Goal: Check status: Check status

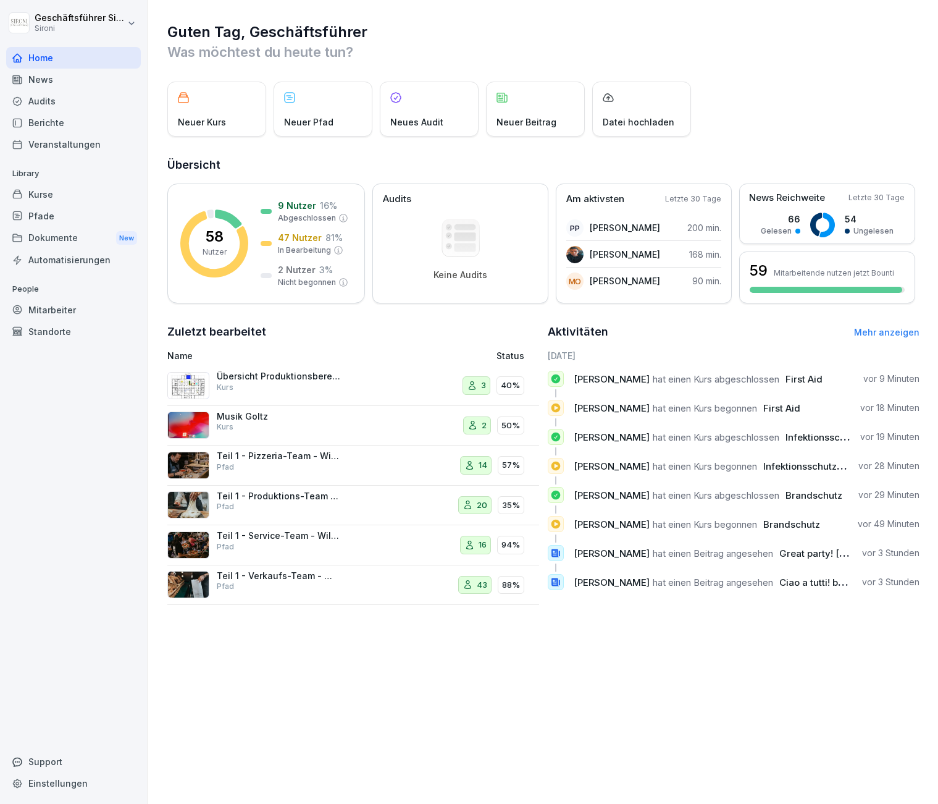
click at [879, 329] on link "Mehr anzeigen" at bounding box center [886, 332] width 65 height 11
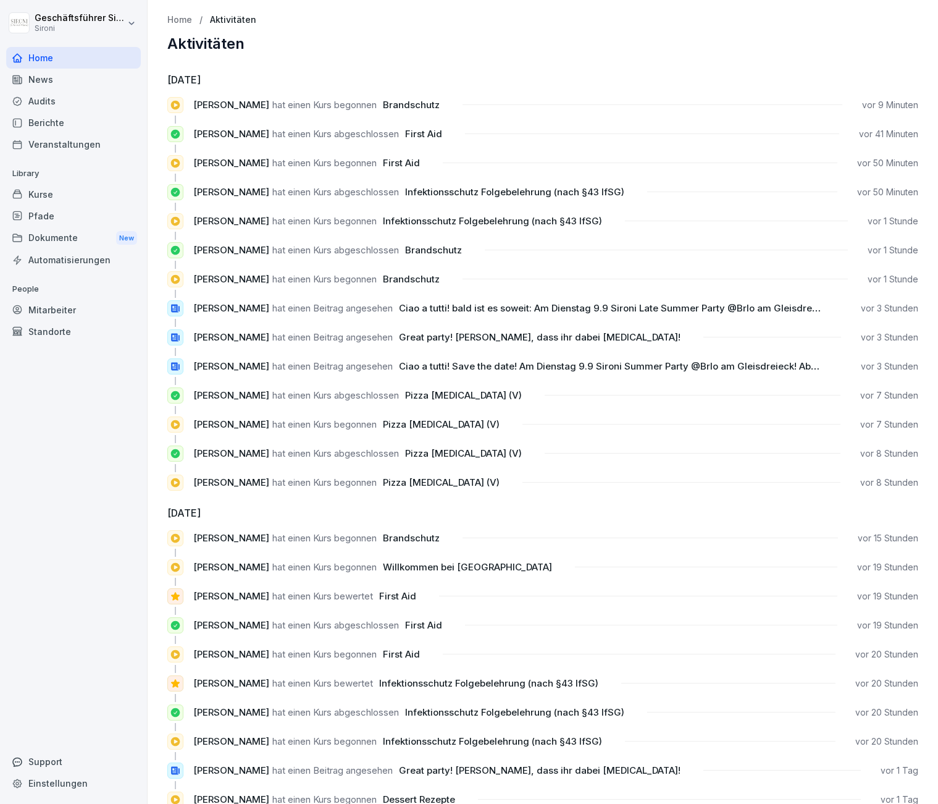
click at [39, 59] on div "Home" at bounding box center [73, 58] width 135 height 22
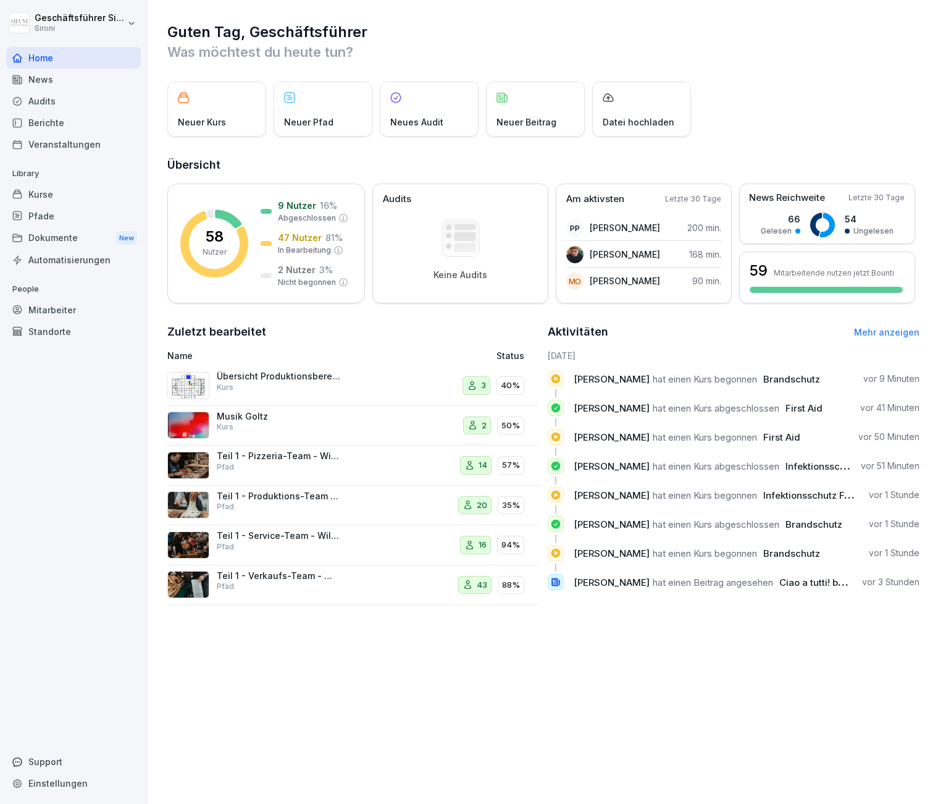
click at [45, 311] on div "Mitarbeiter" at bounding box center [73, 310] width 135 height 22
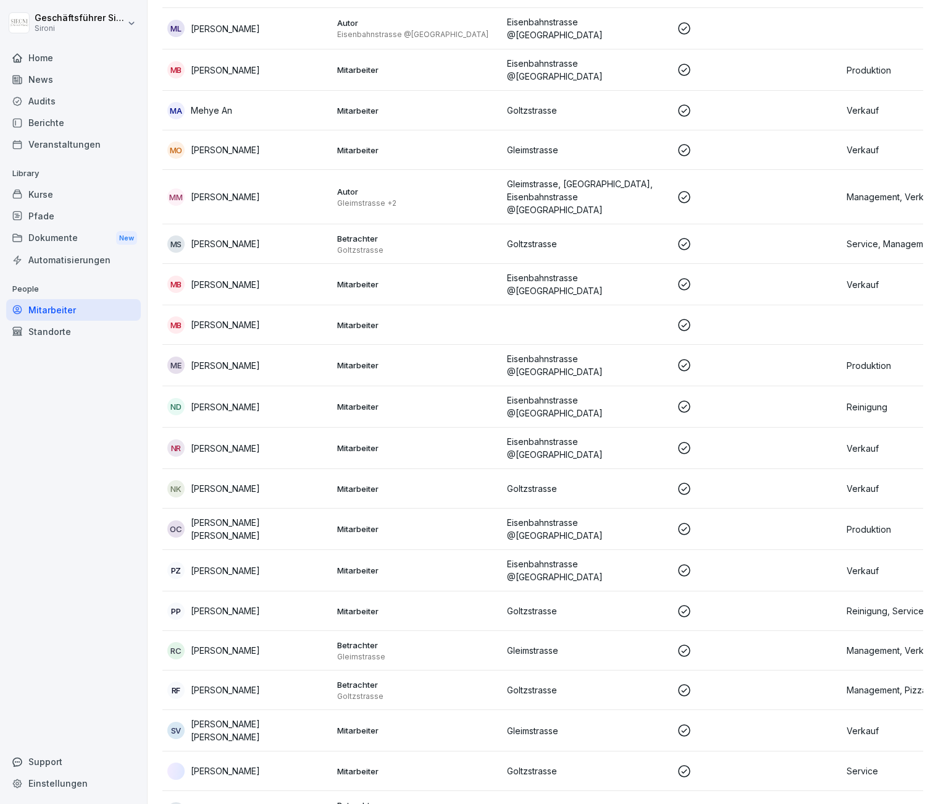
scroll to position [1720, 0]
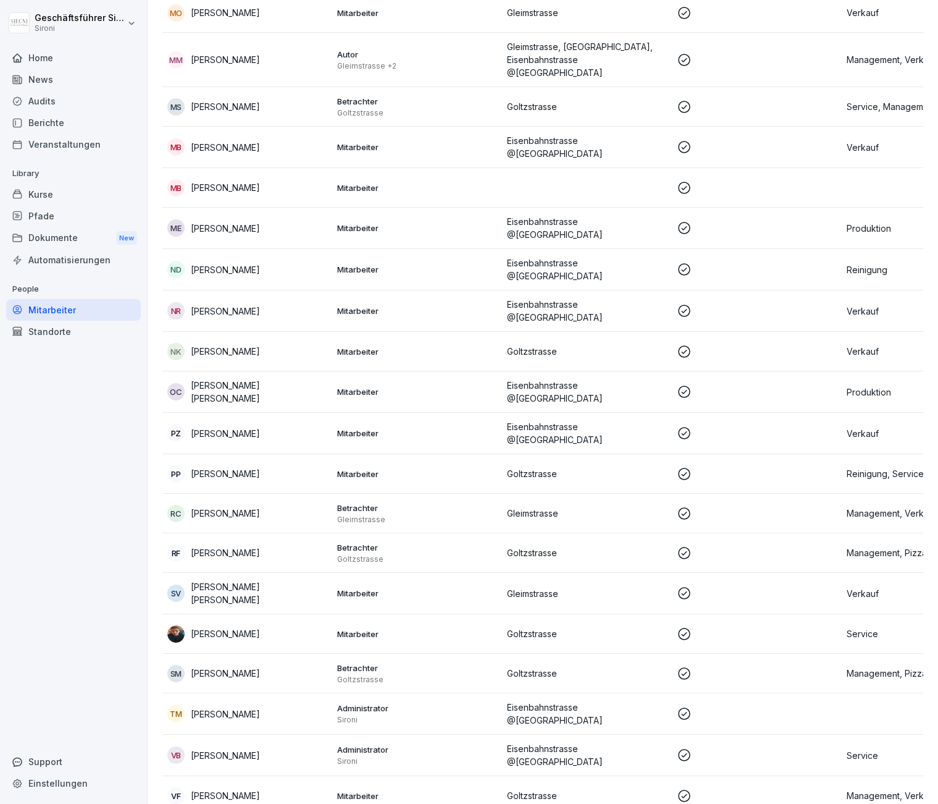
click at [228, 789] on p "[PERSON_NAME]" at bounding box center [225, 795] width 69 height 13
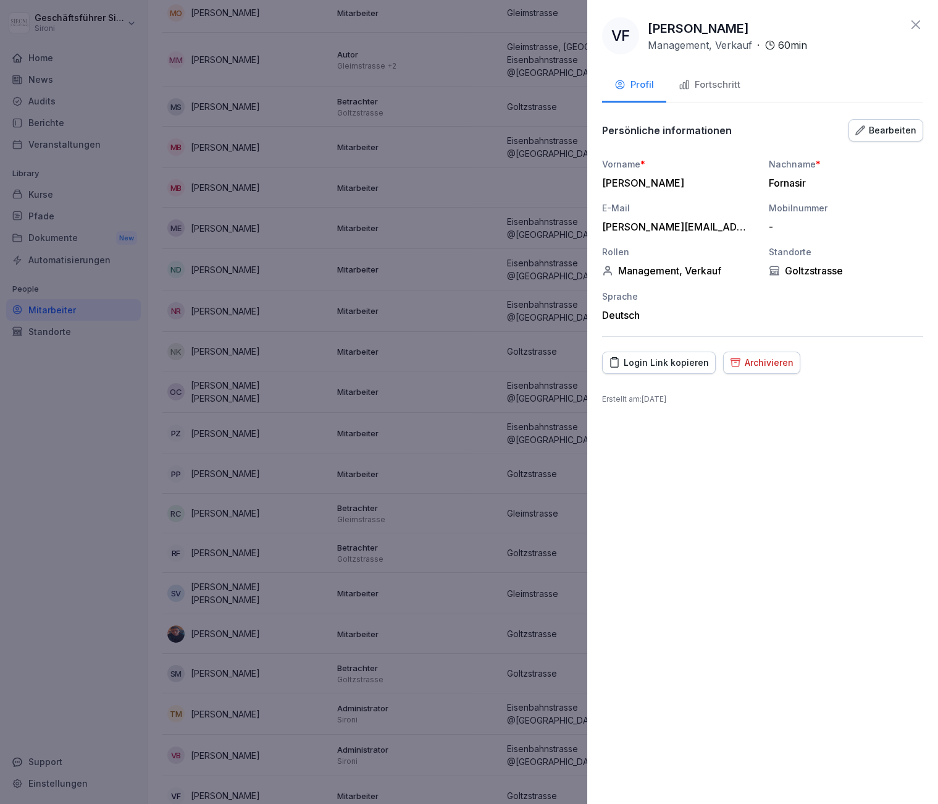
click at [731, 93] on button "Fortschritt" at bounding box center [710, 85] width 86 height 33
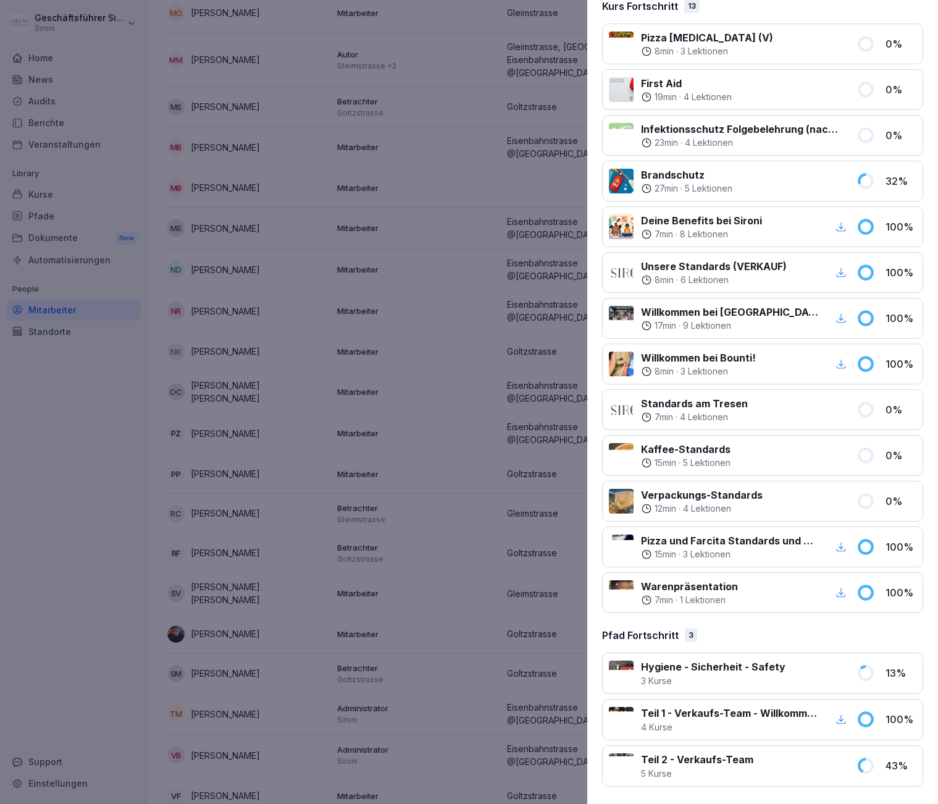
scroll to position [0, 0]
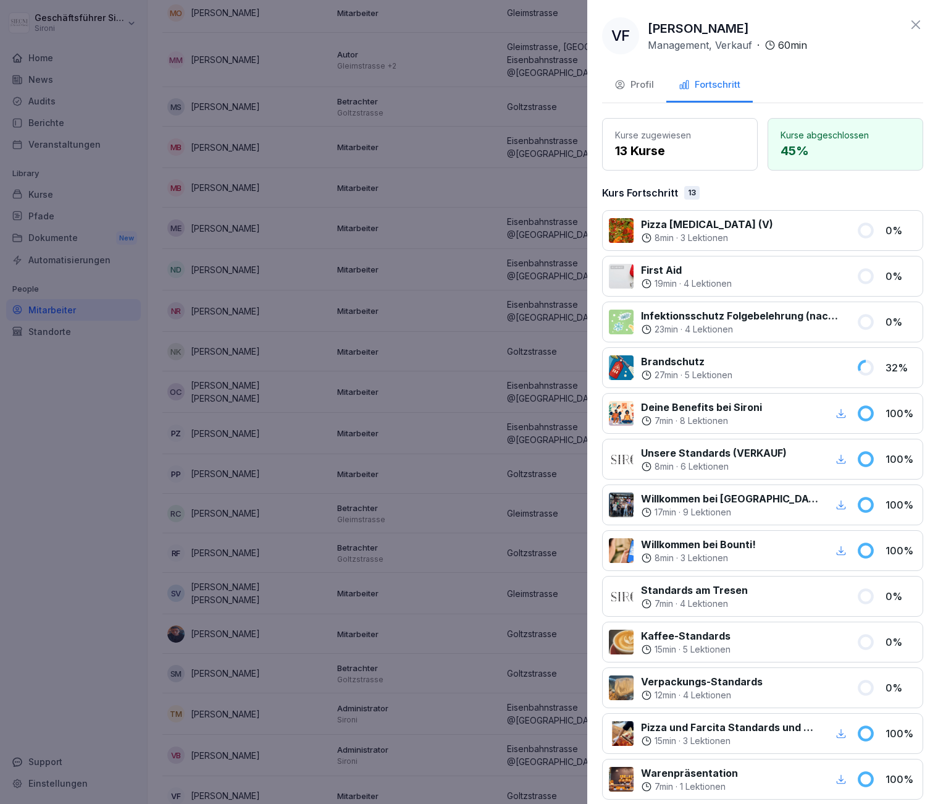
click at [919, 25] on icon at bounding box center [916, 24] width 15 height 15
